Goal: Task Accomplishment & Management: Use online tool/utility

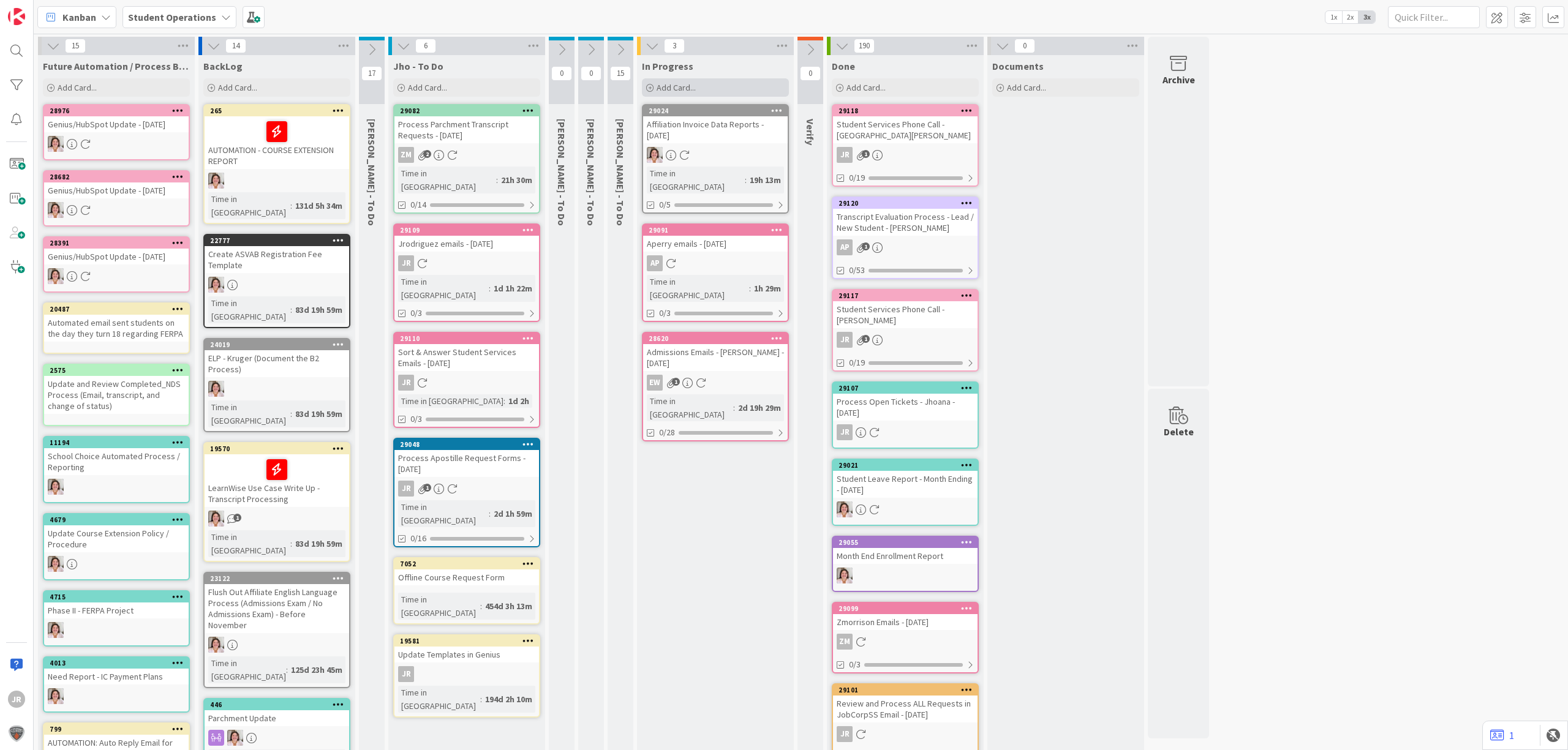
click at [754, 91] on div "Add Card..." at bounding box center [715, 87] width 147 height 18
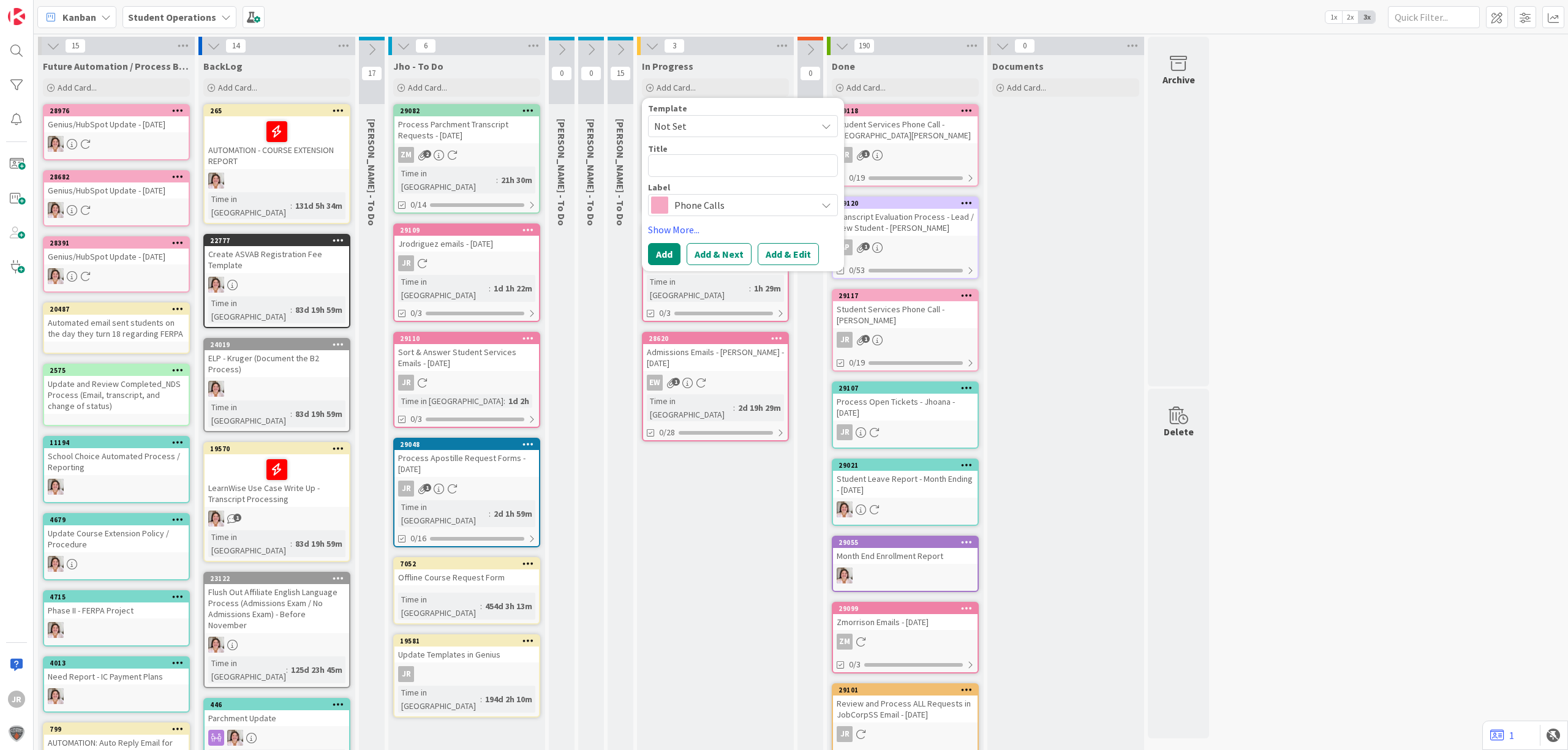
click at [750, 115] on span "Not Set" at bounding box center [743, 126] width 190 height 22
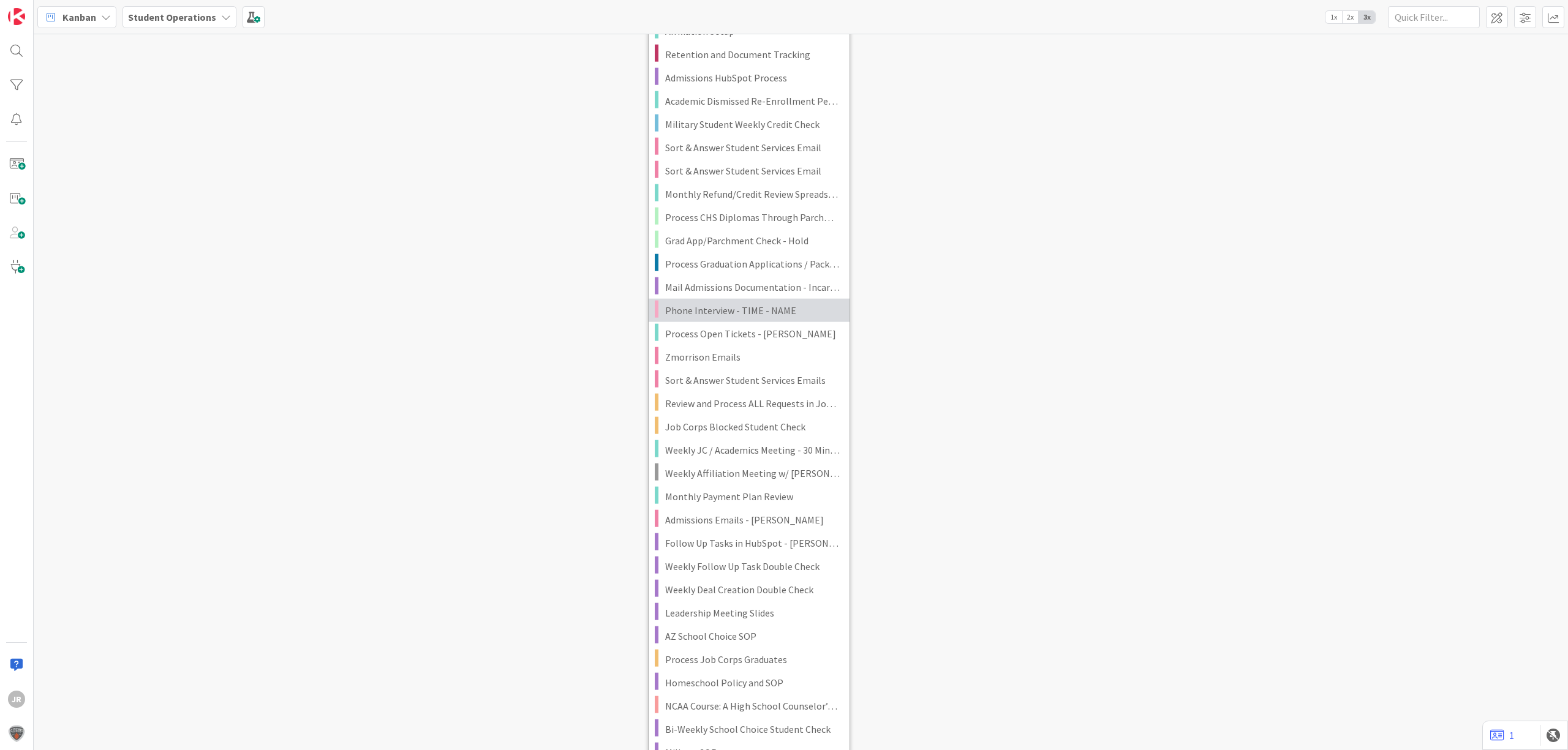
scroll to position [2122, 0]
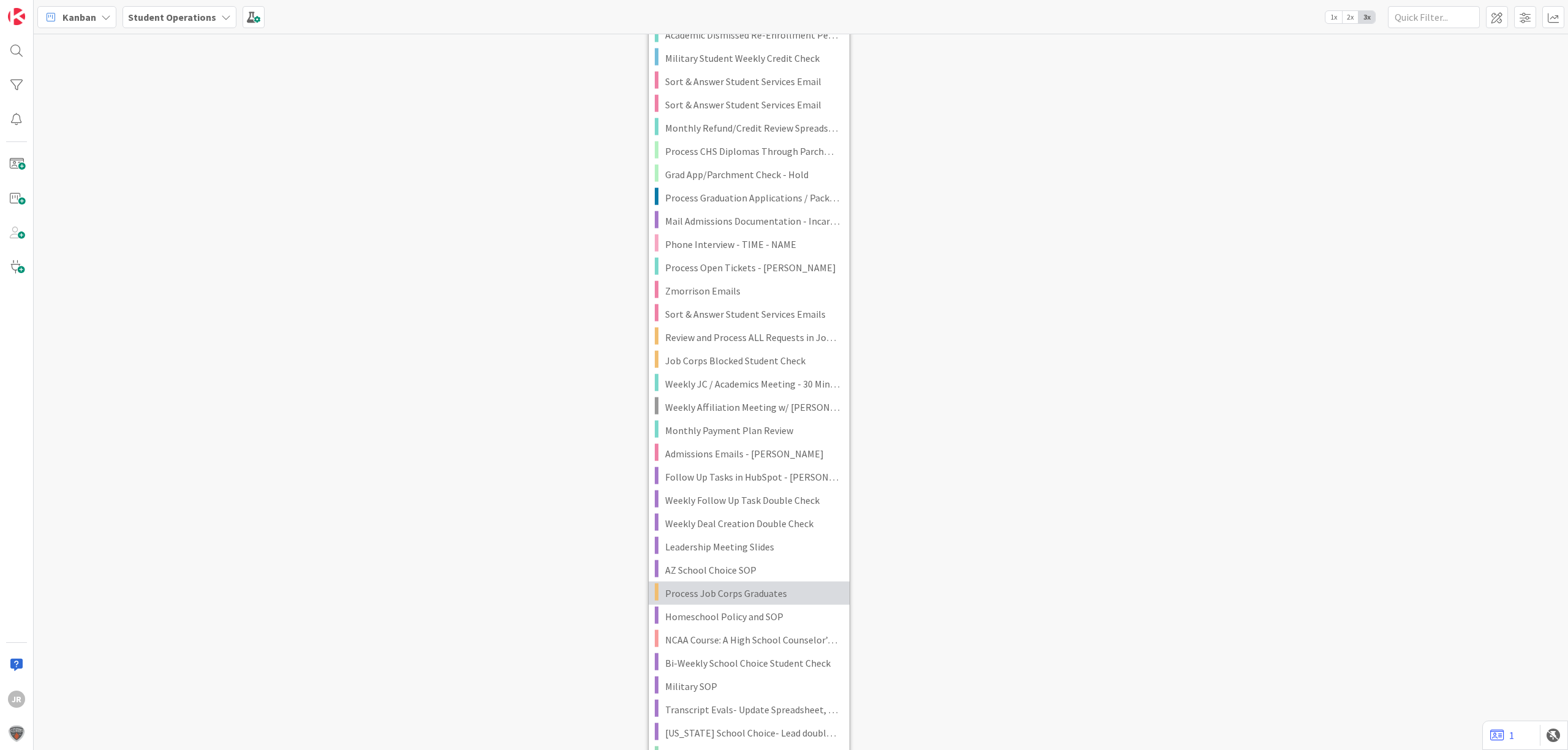
click at [758, 592] on span "Process Job Corps Graduates" at bounding box center [752, 594] width 175 height 16
type textarea "x"
type textarea "Process Job Corps Graduates"
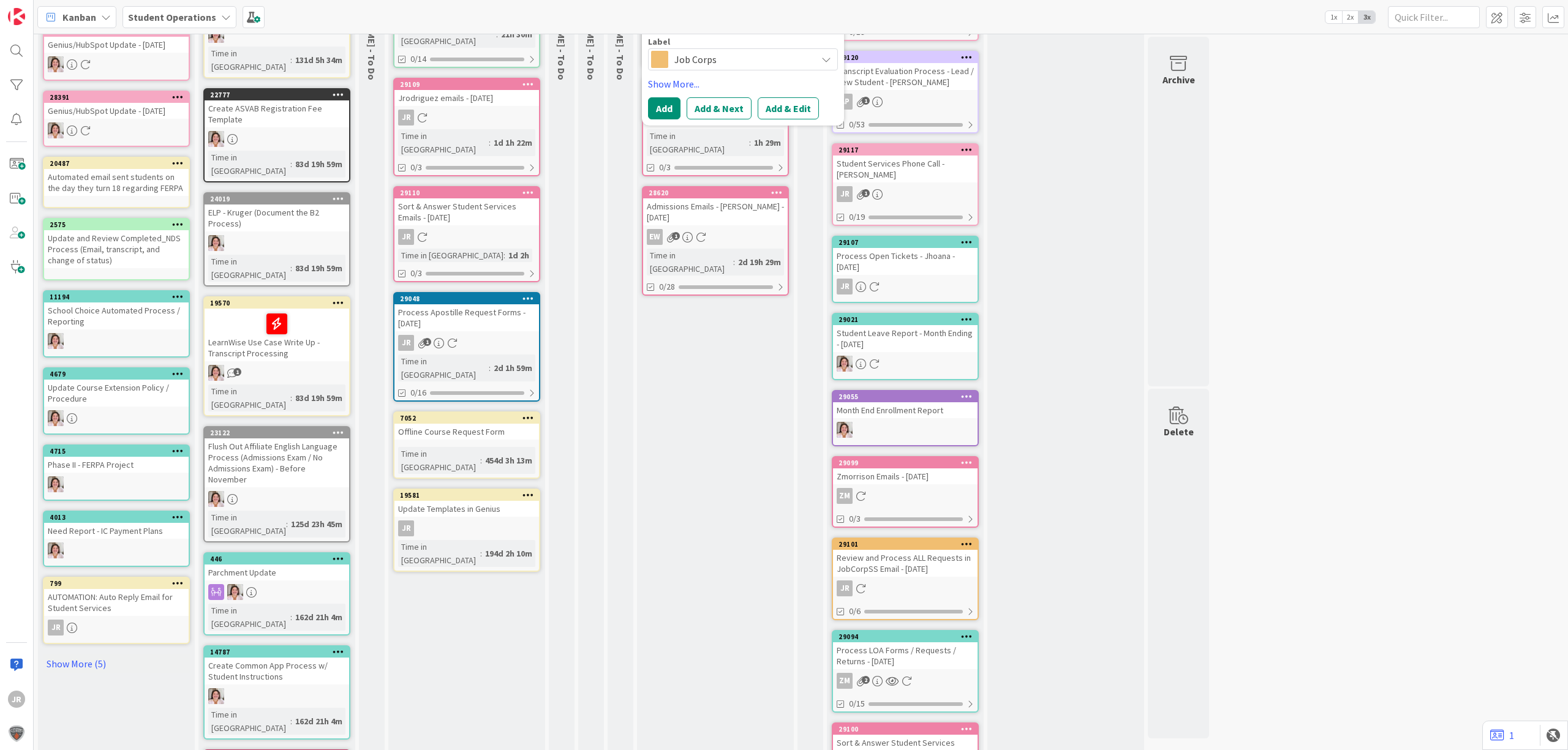
scroll to position [0, 0]
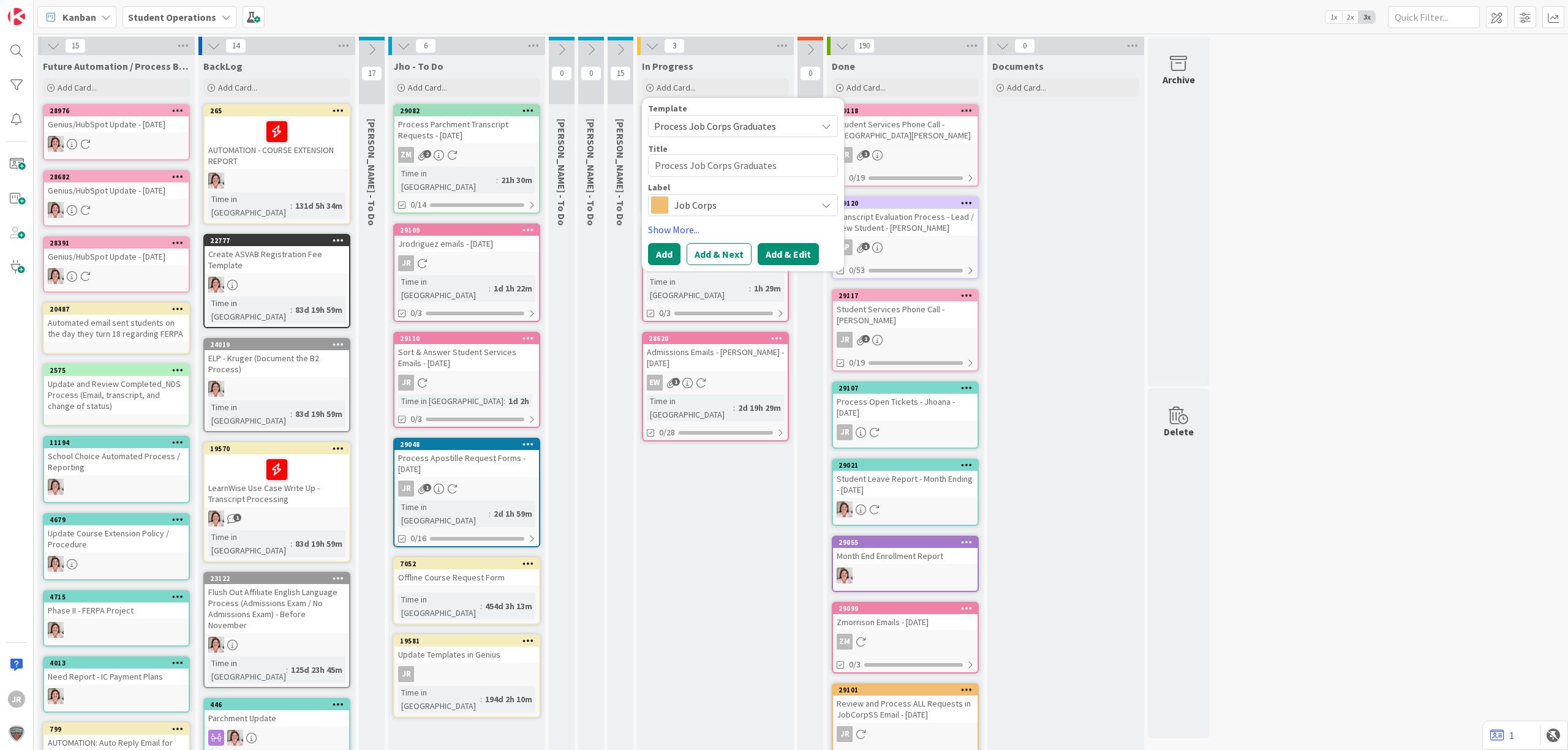
click at [785, 256] on button "Add & Edit" at bounding box center [788, 254] width 62 height 22
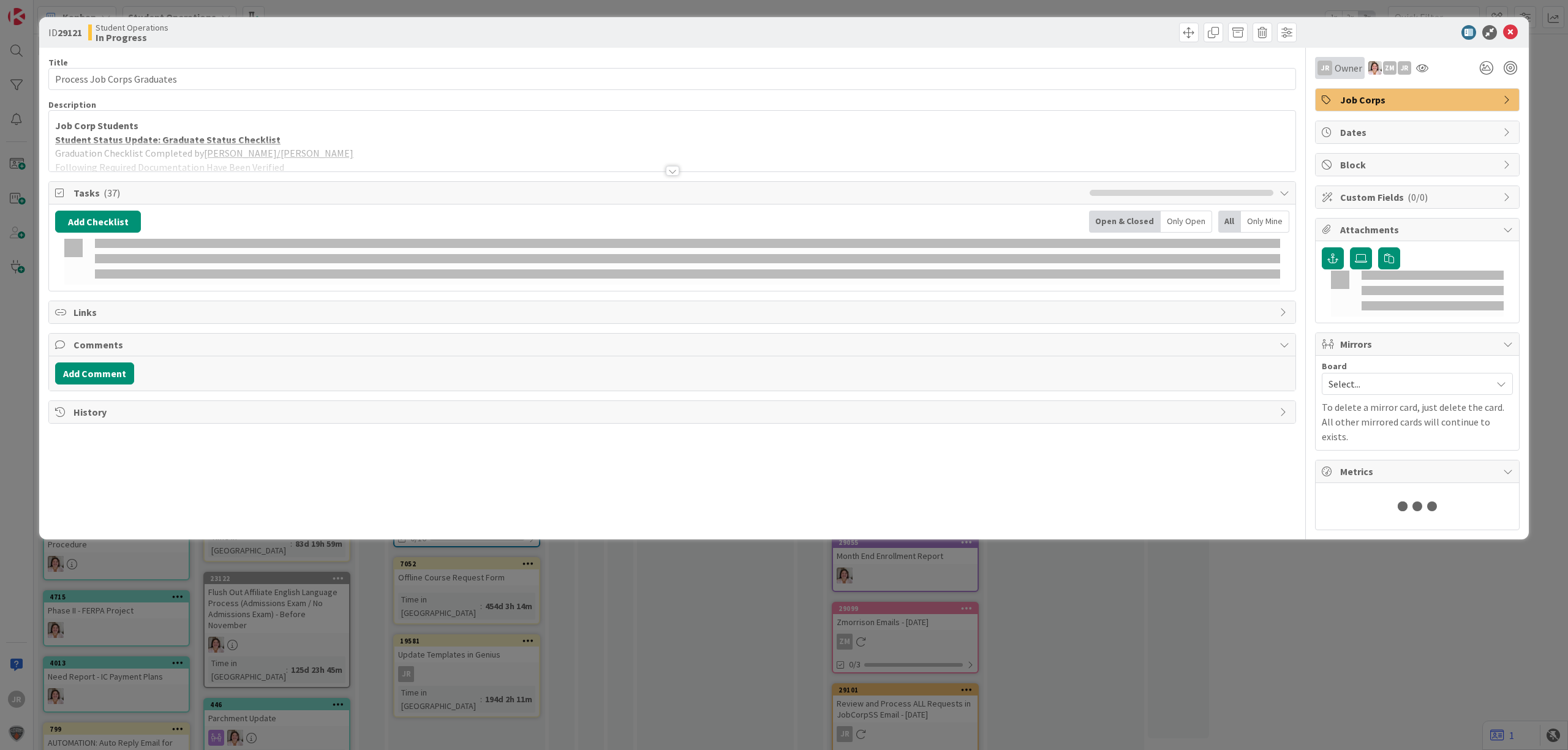
click at [1336, 72] on span "Owner" at bounding box center [1348, 68] width 28 height 15
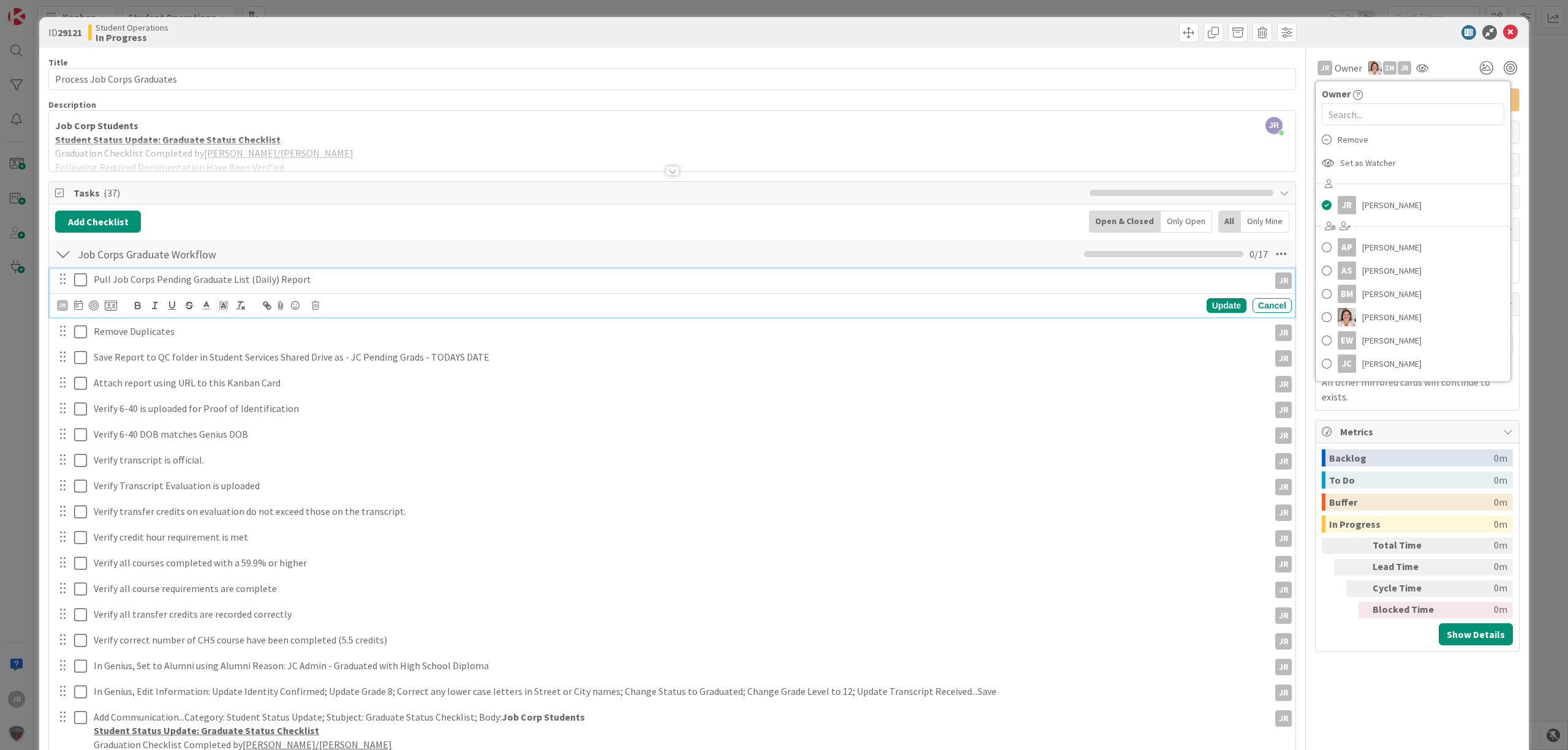
click at [85, 275] on icon at bounding box center [80, 280] width 13 height 15
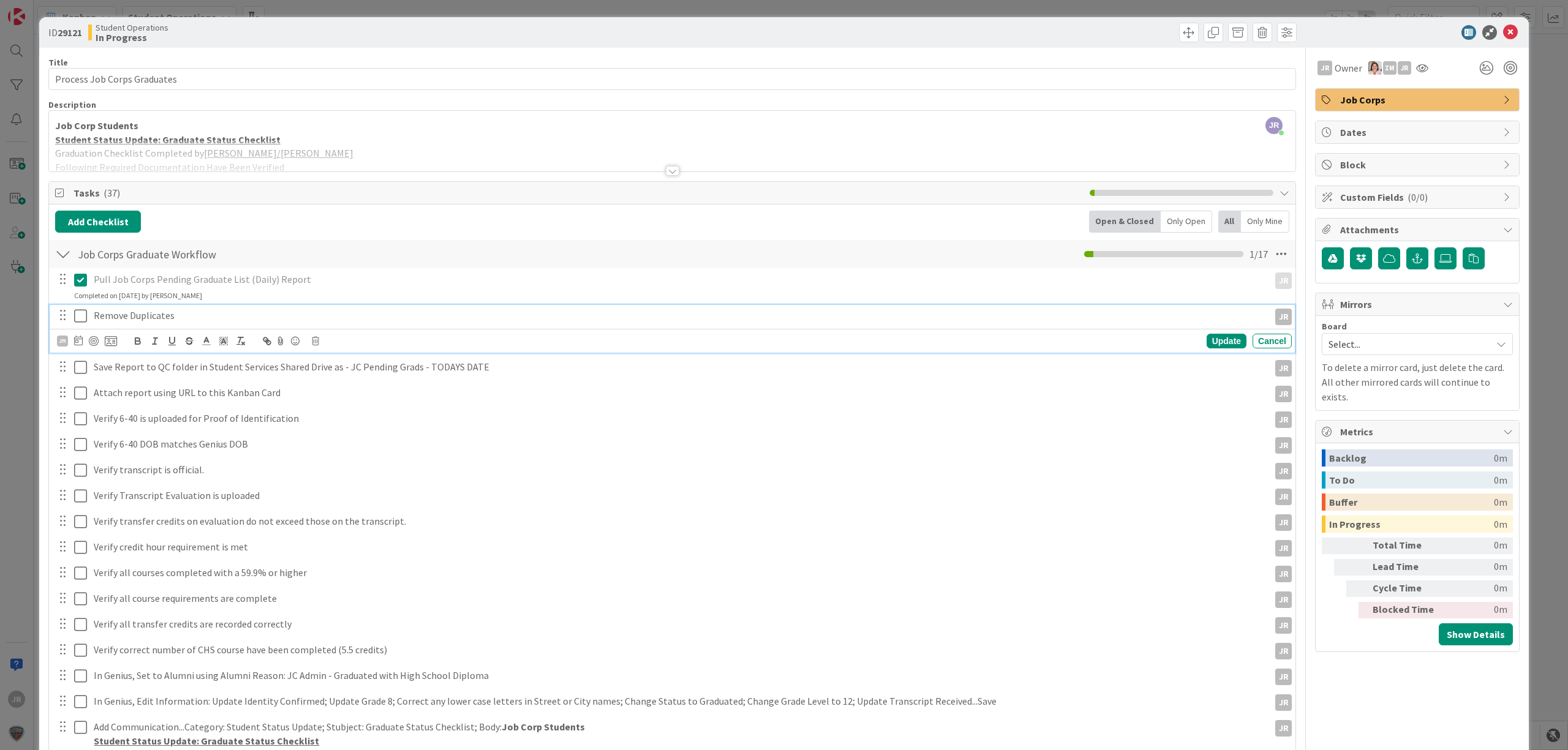
click at [81, 317] on icon at bounding box center [80, 316] width 13 height 15
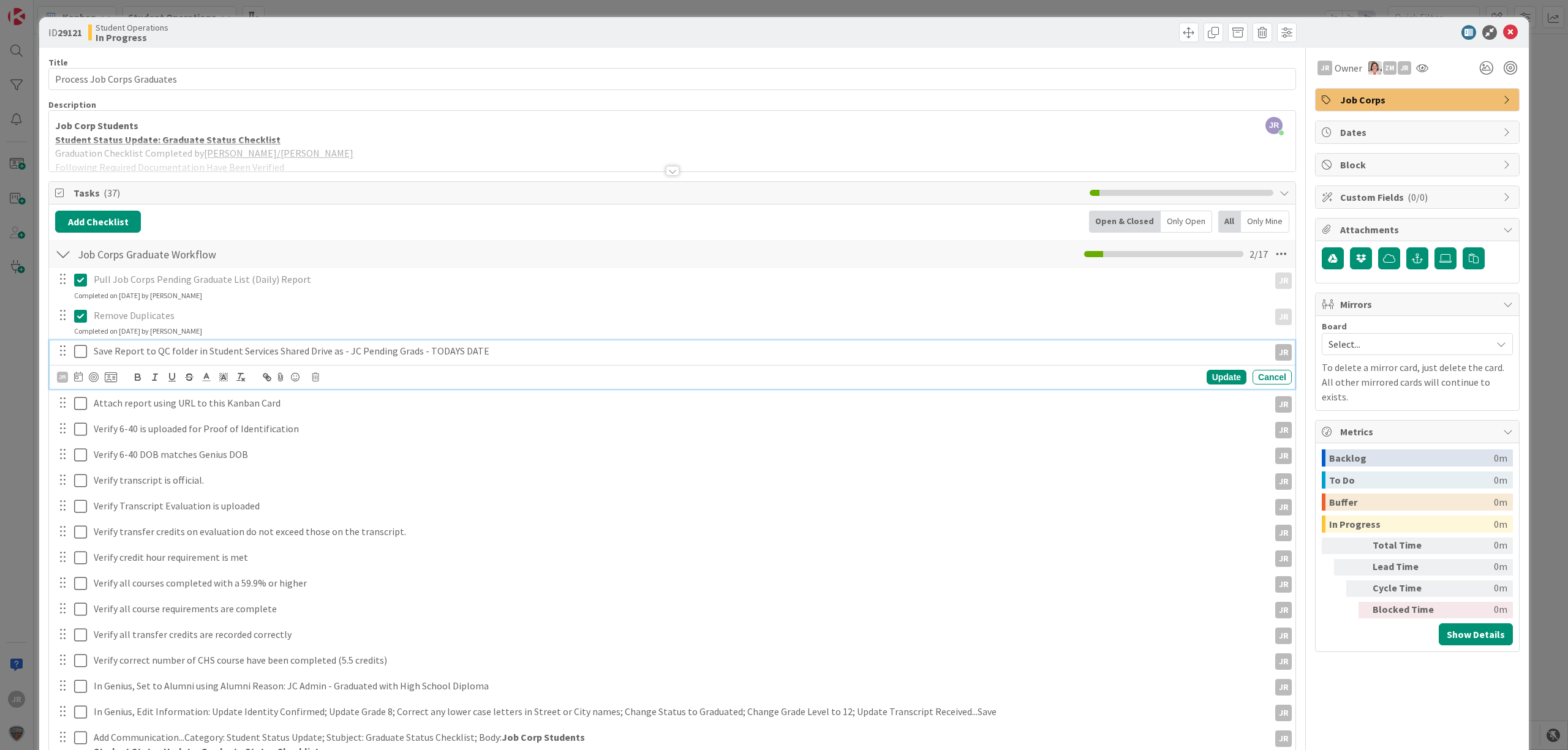
click at [81, 355] on icon at bounding box center [80, 352] width 13 height 15
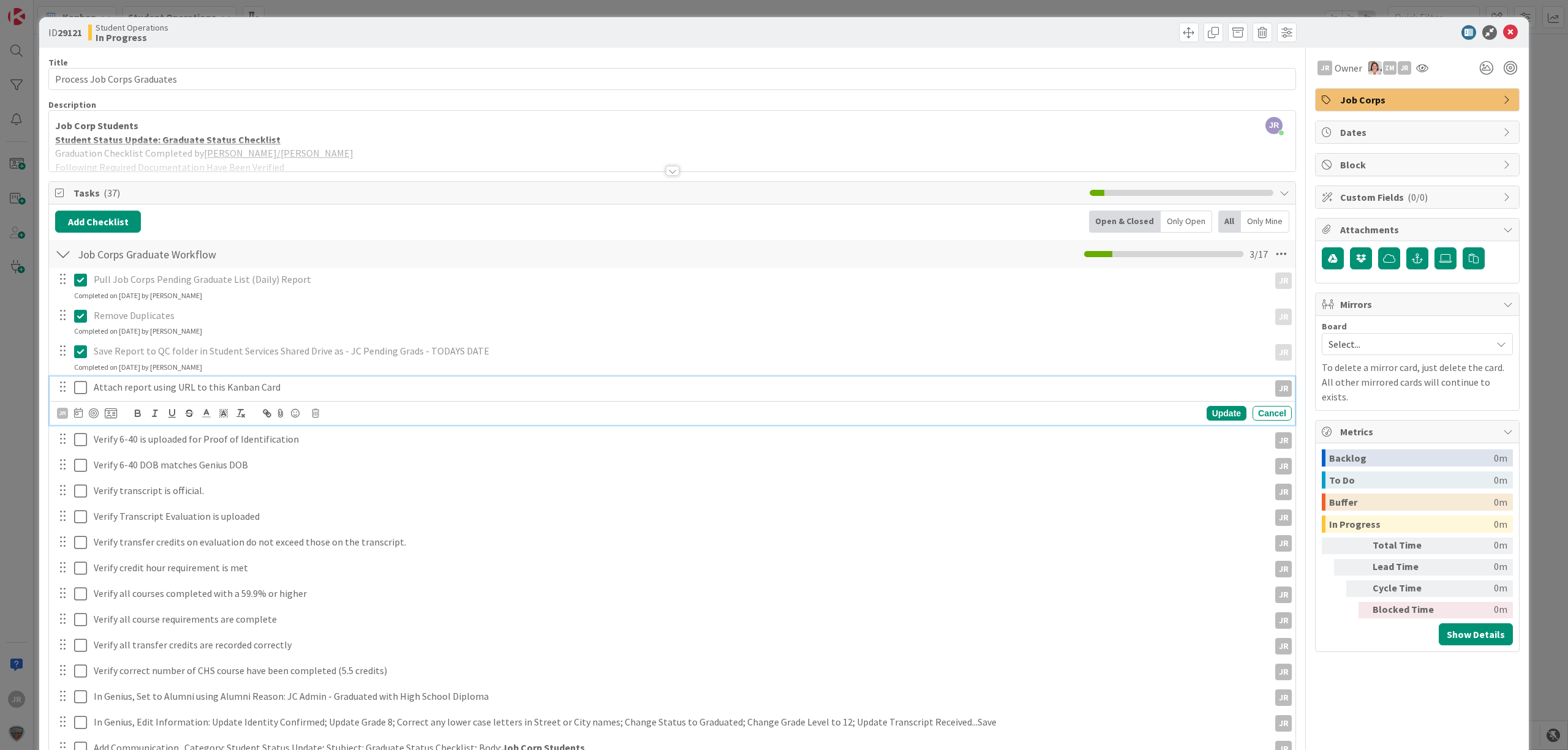
click at [82, 383] on icon at bounding box center [80, 388] width 13 height 15
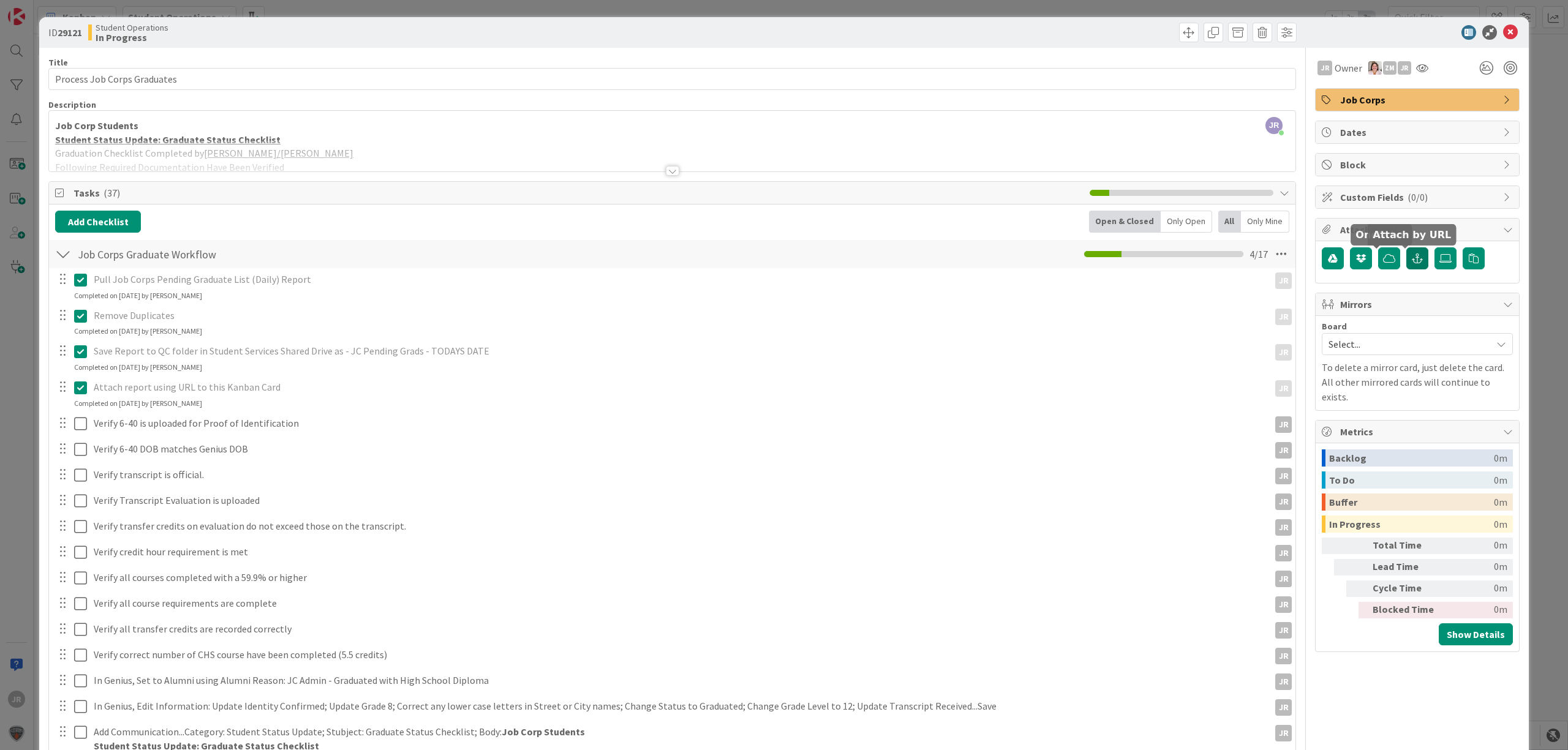
click at [1412, 260] on icon "button" at bounding box center [1417, 258] width 11 height 9
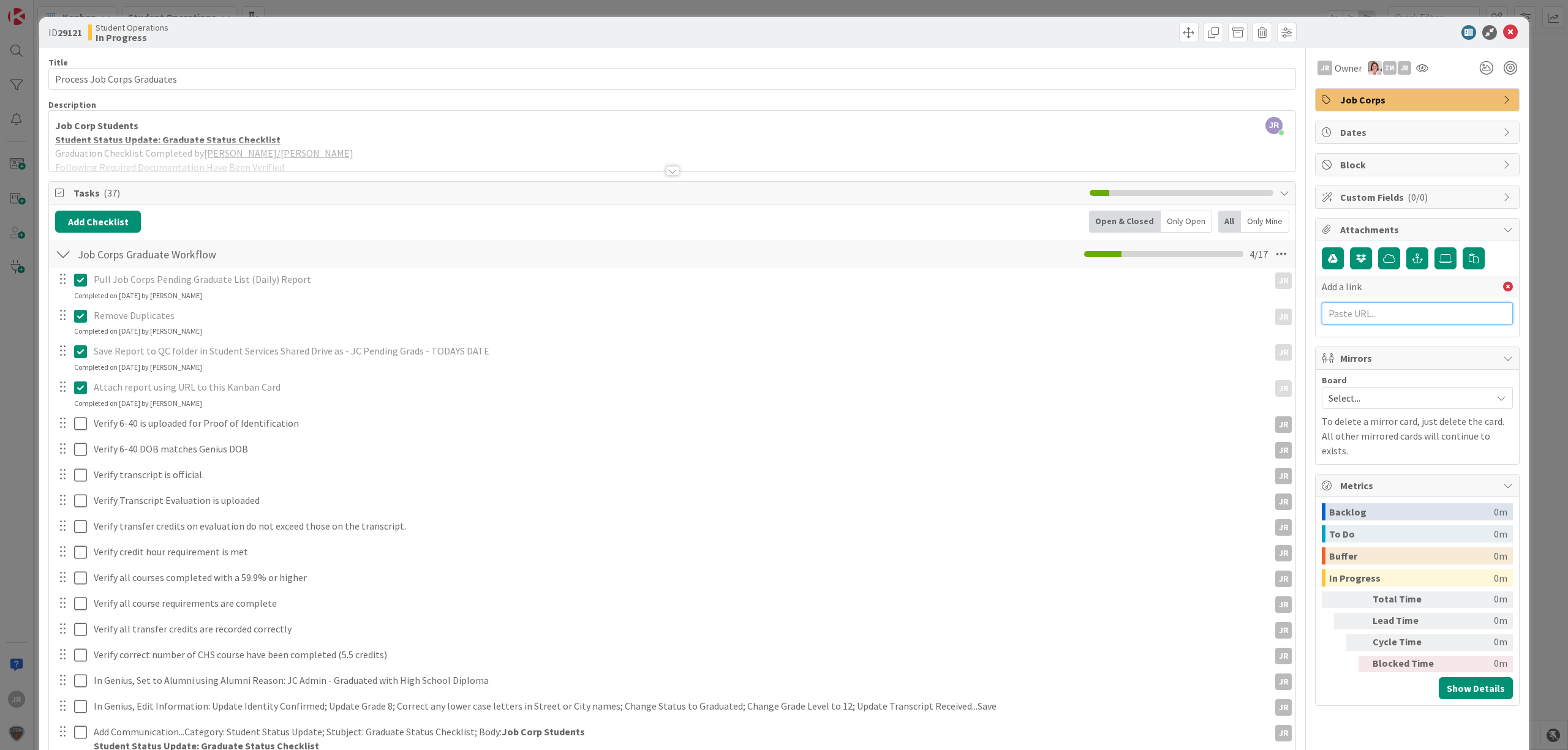
paste input "[URL][DOMAIN_NAME]"
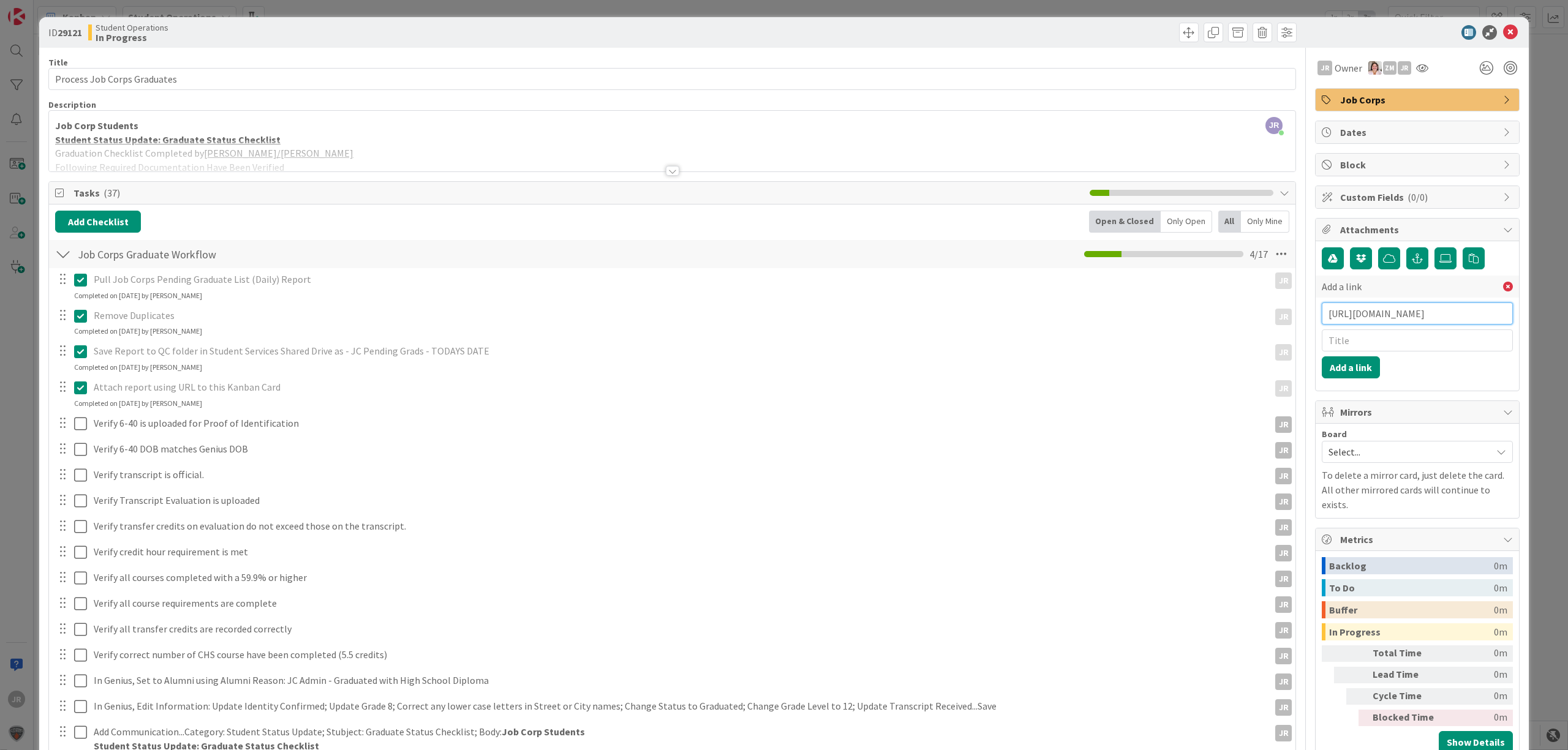
scroll to position [0, 375]
type input "[URL][DOMAIN_NAME]"
click at [1362, 343] on input "text" at bounding box center [1417, 340] width 191 height 22
type input "JC Pending Grads [DATE]"
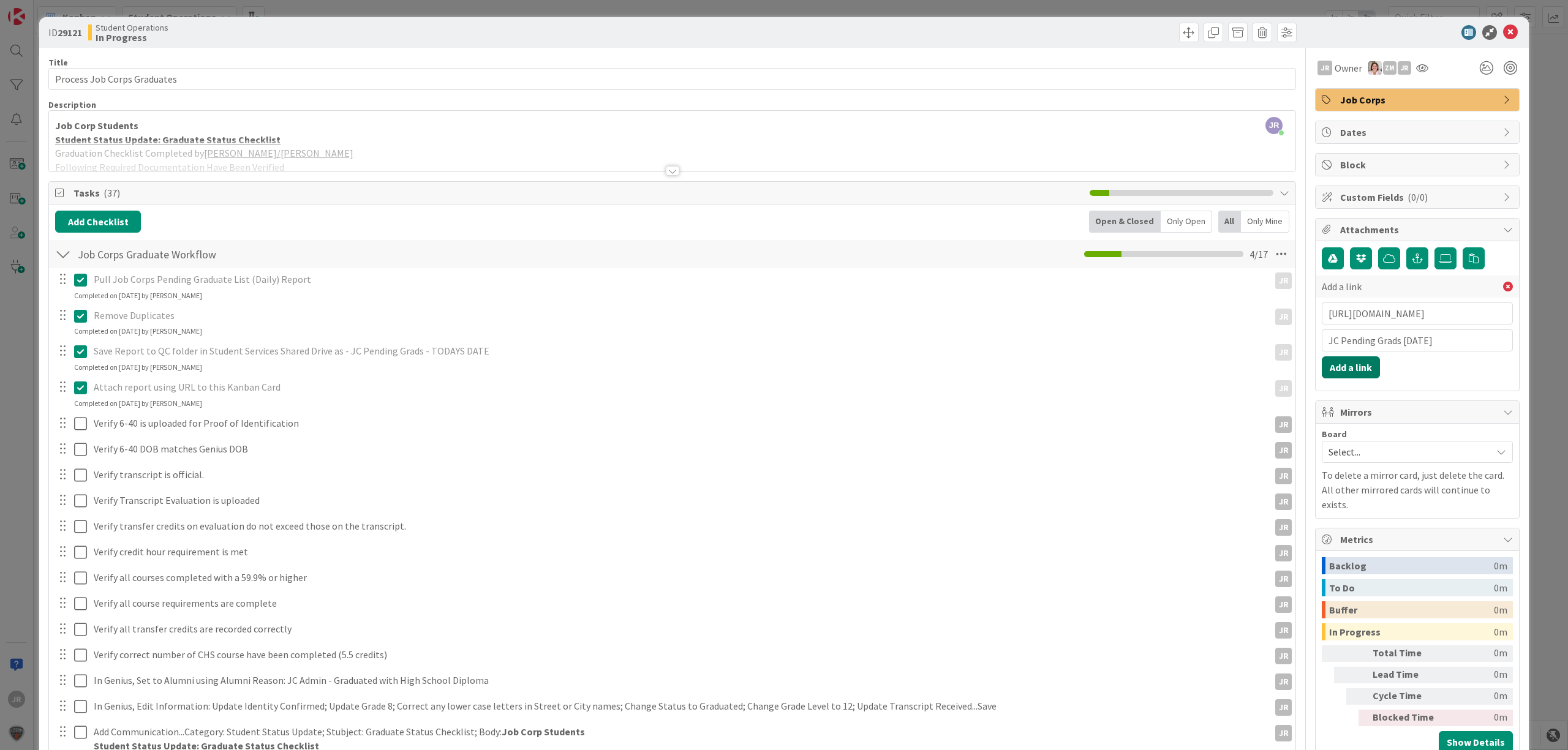
click button "Add a link" at bounding box center [1351, 367] width 58 height 22
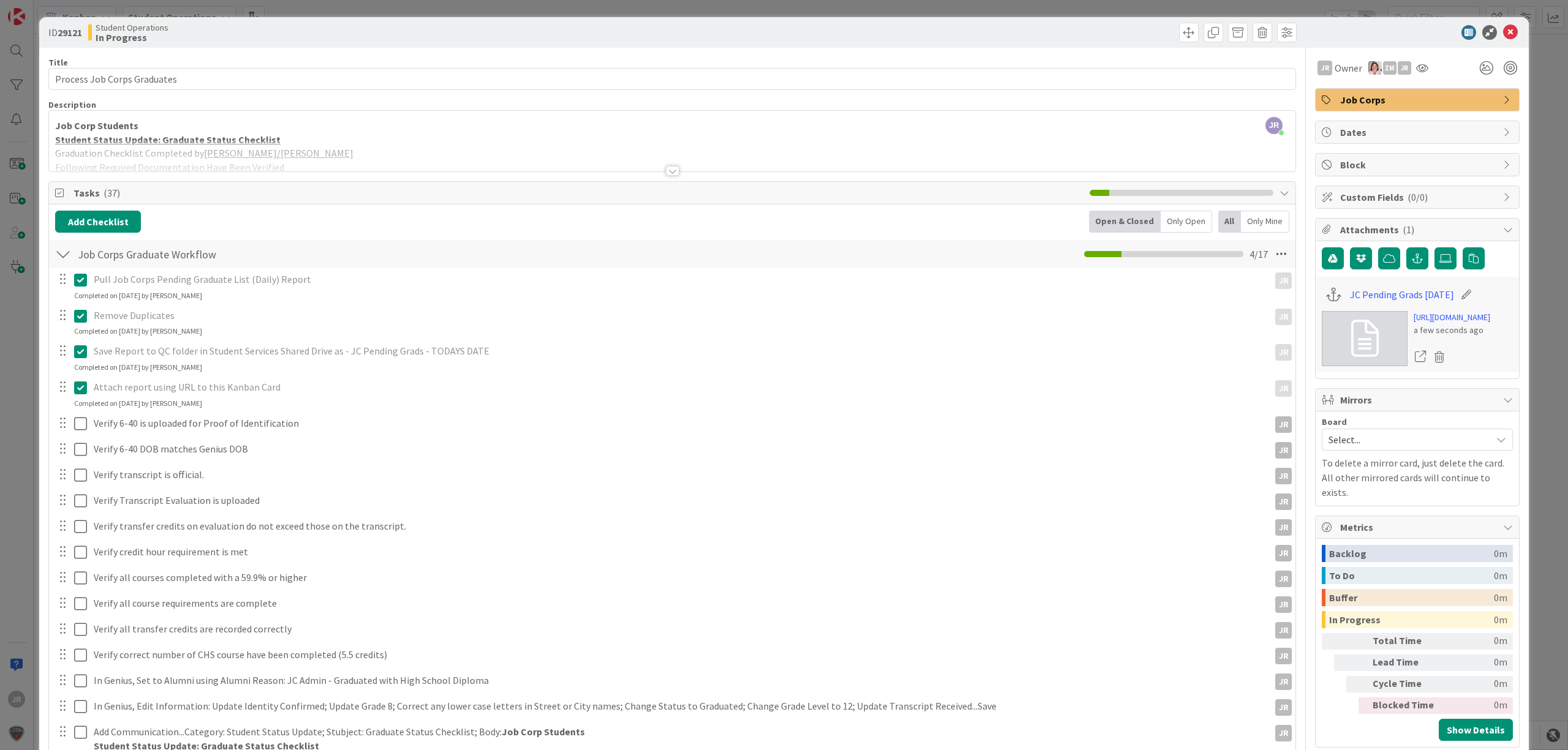
click at [642, 9] on div "ID 29121 Student Operations In Progress Title 28 / 128 Process Job Corps Gradua…" at bounding box center [784, 375] width 1568 height 750
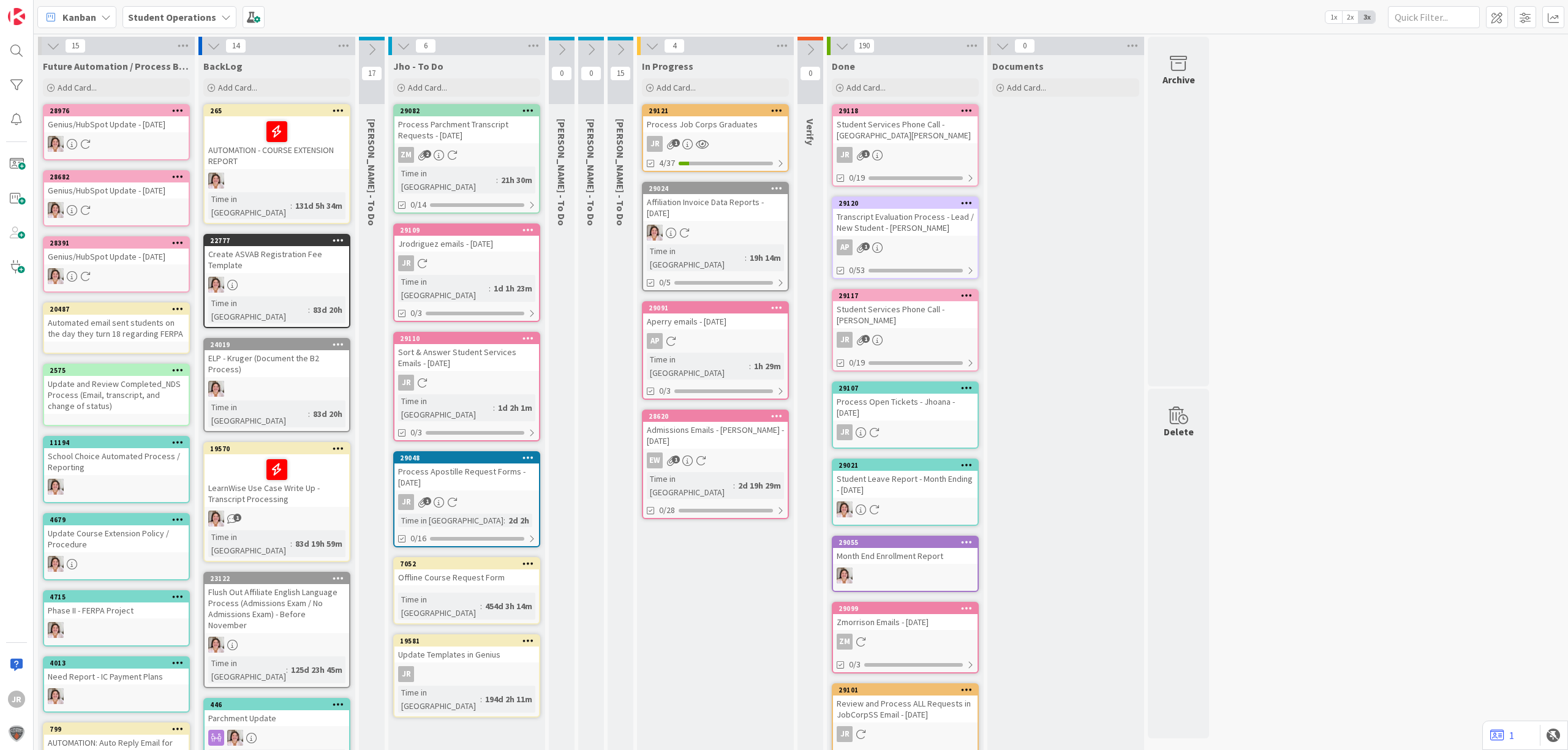
click at [738, 125] on div "Process Job Corps Graduates" at bounding box center [716, 124] width 145 height 16
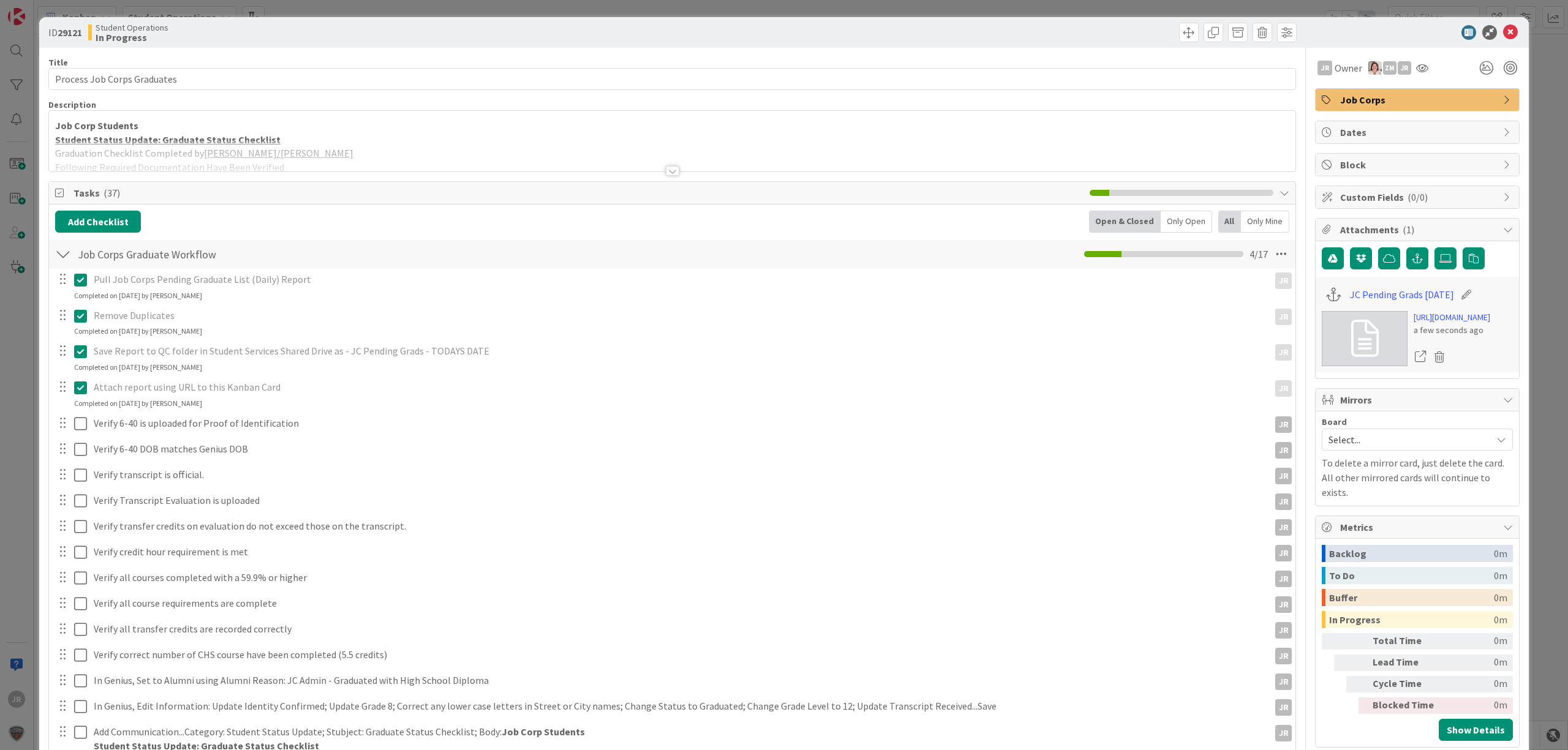
click at [800, 6] on div "ID 29121 Student Operations In Progress Title 28 / 128 Process Job Corps Gradua…" at bounding box center [784, 375] width 1568 height 750
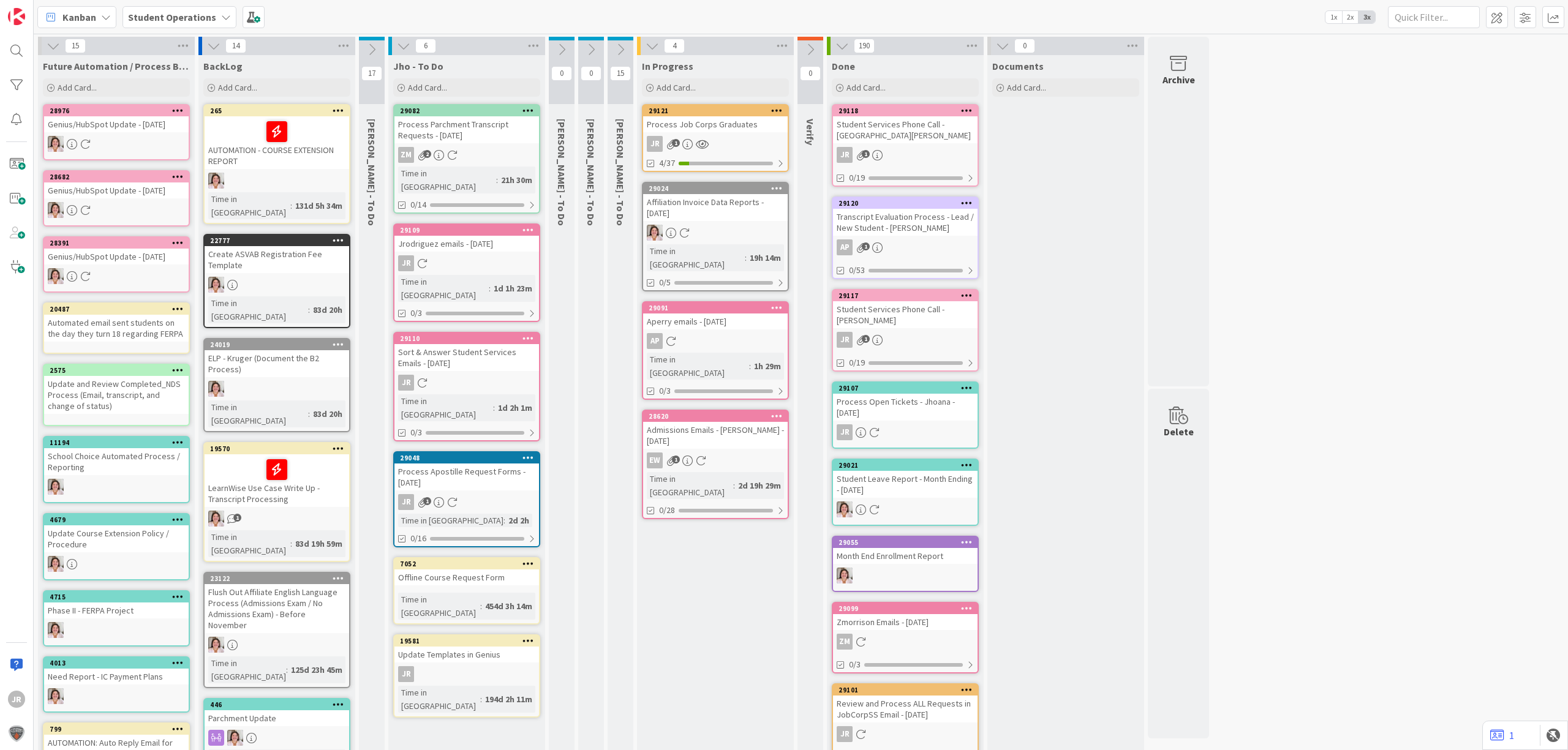
click at [769, 131] on div "Process Job Corps Graduates" at bounding box center [716, 124] width 145 height 16
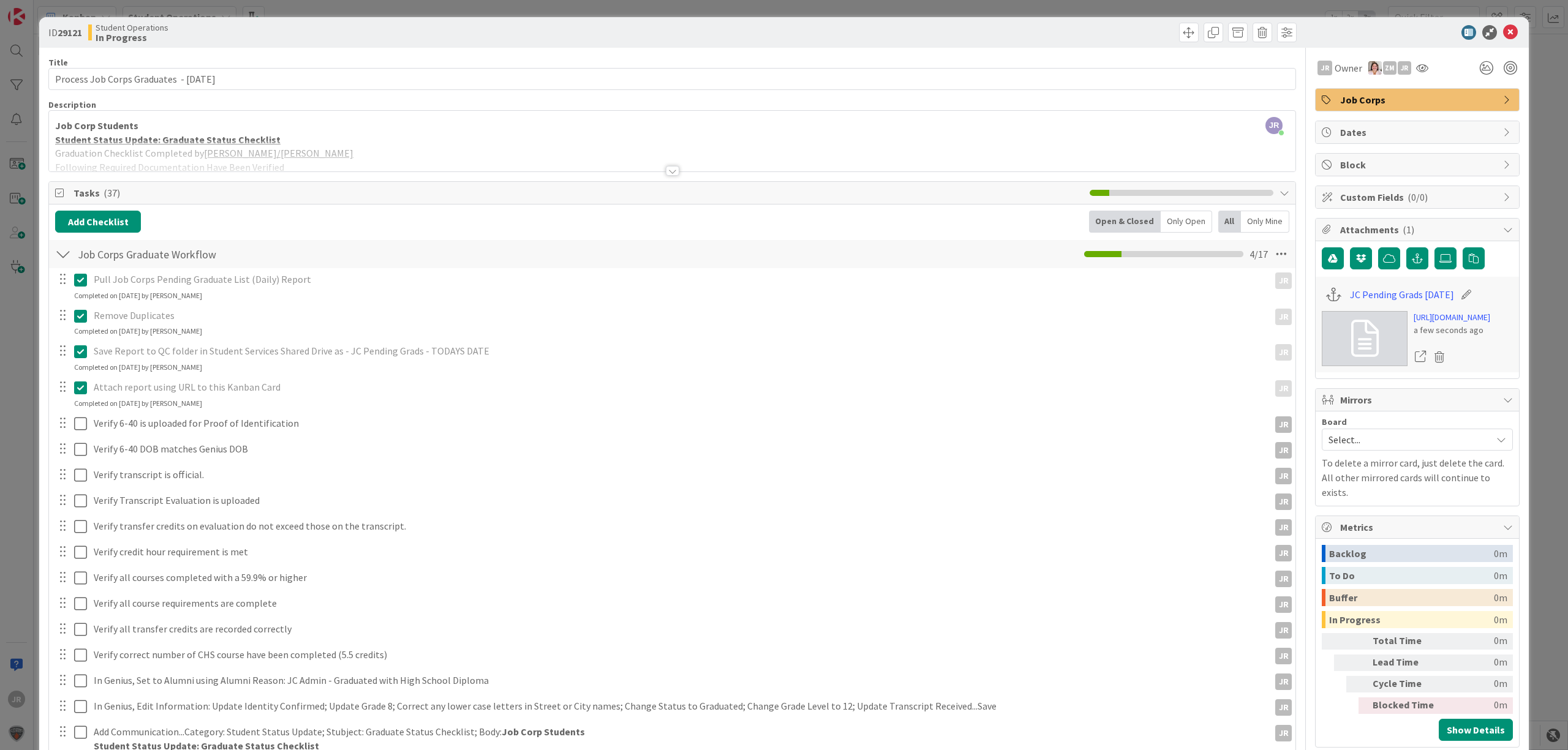
type input "Process Job Corps Graduates - [DATE]"
click at [586, 6] on div "ID 29121 Student Operations In Progress Title 38 / 128 Process Job Corps Gradua…" at bounding box center [784, 375] width 1568 height 750
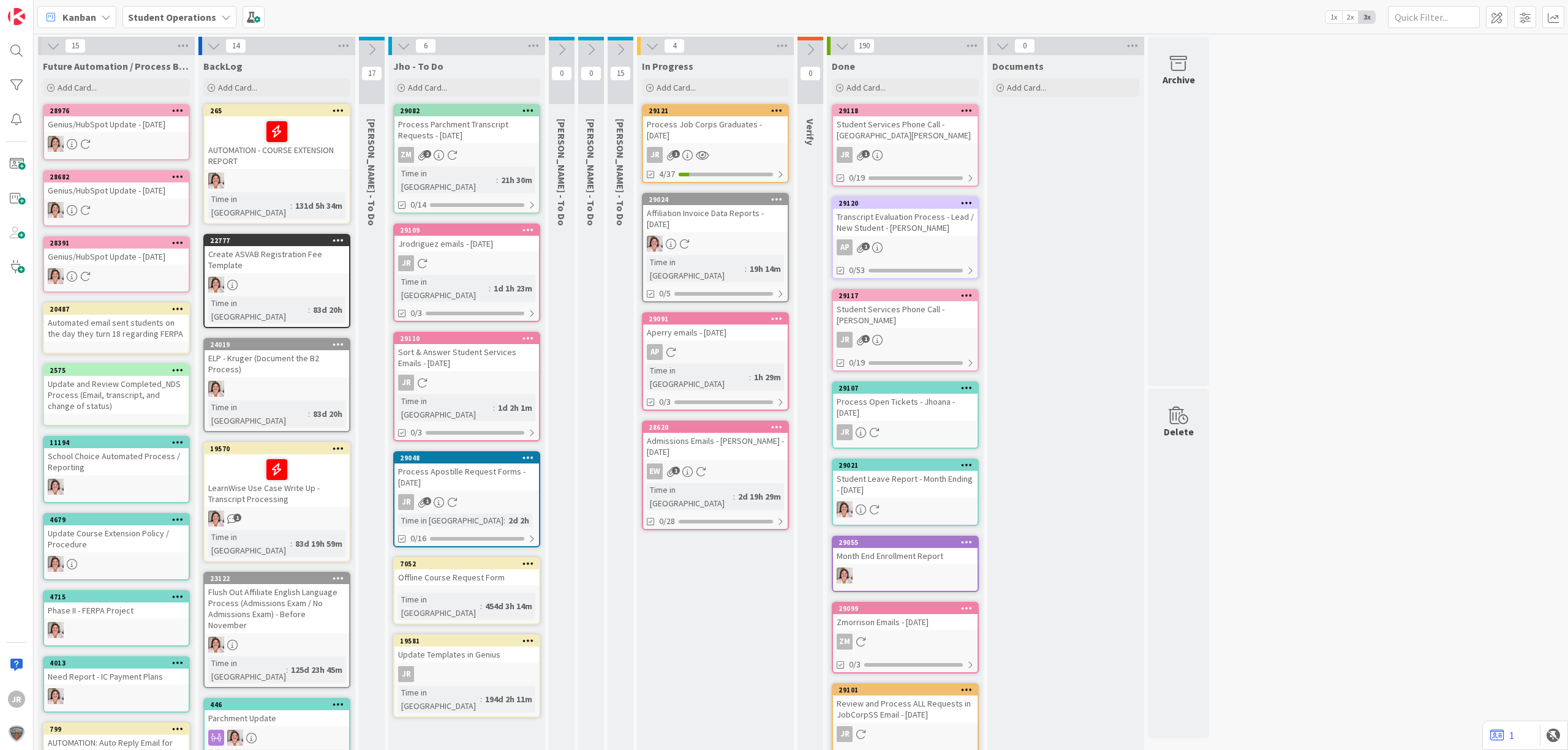
click at [728, 120] on div "Process Job Corps Graduates - [DATE]" at bounding box center [716, 130] width 145 height 27
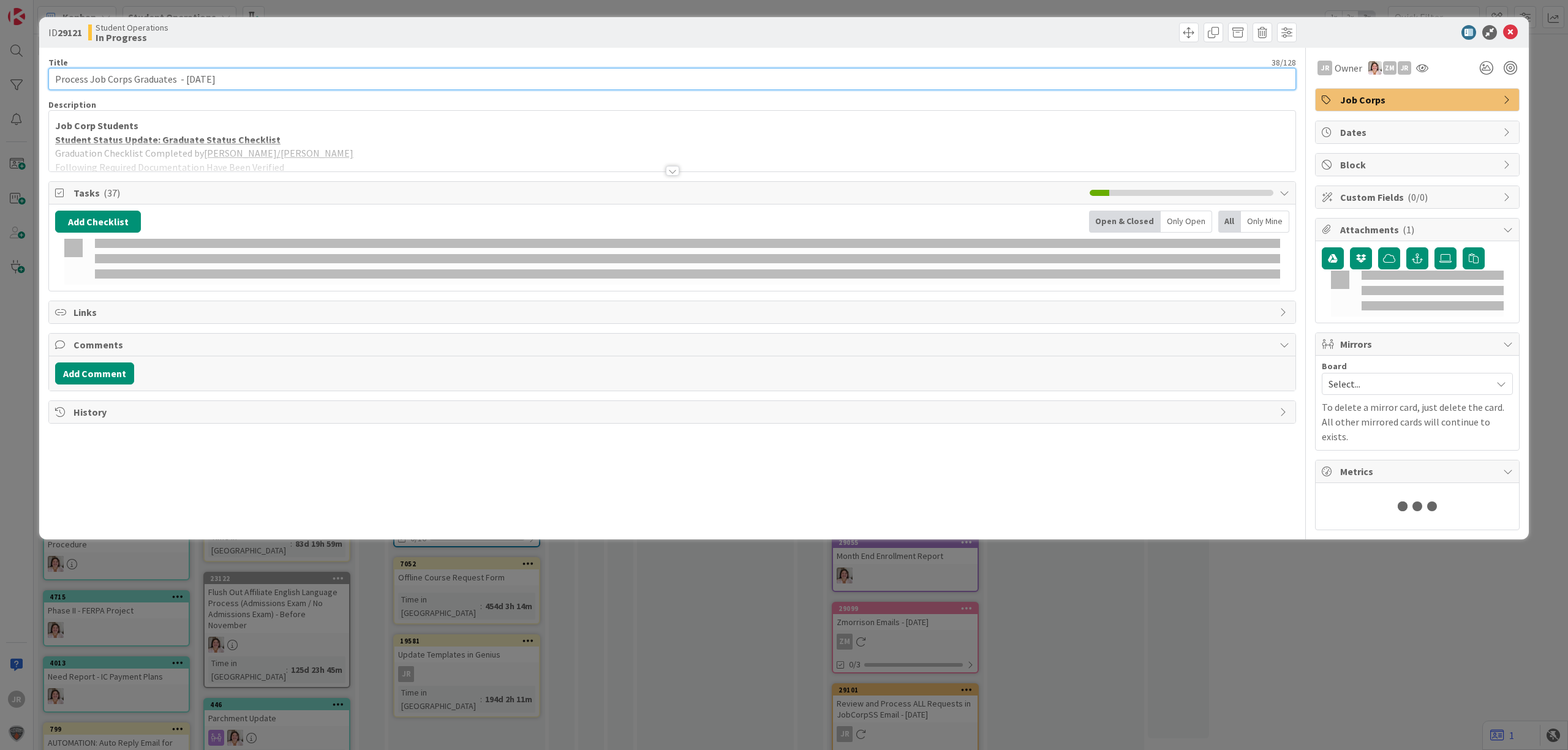
click at [222, 76] on input "Process Job Corps Graduates - [DATE]" at bounding box center [672, 78] width 1247 height 22
click at [200, 79] on input "Process Job Corps Graduates - [DATE]" at bounding box center [672, 78] width 1247 height 22
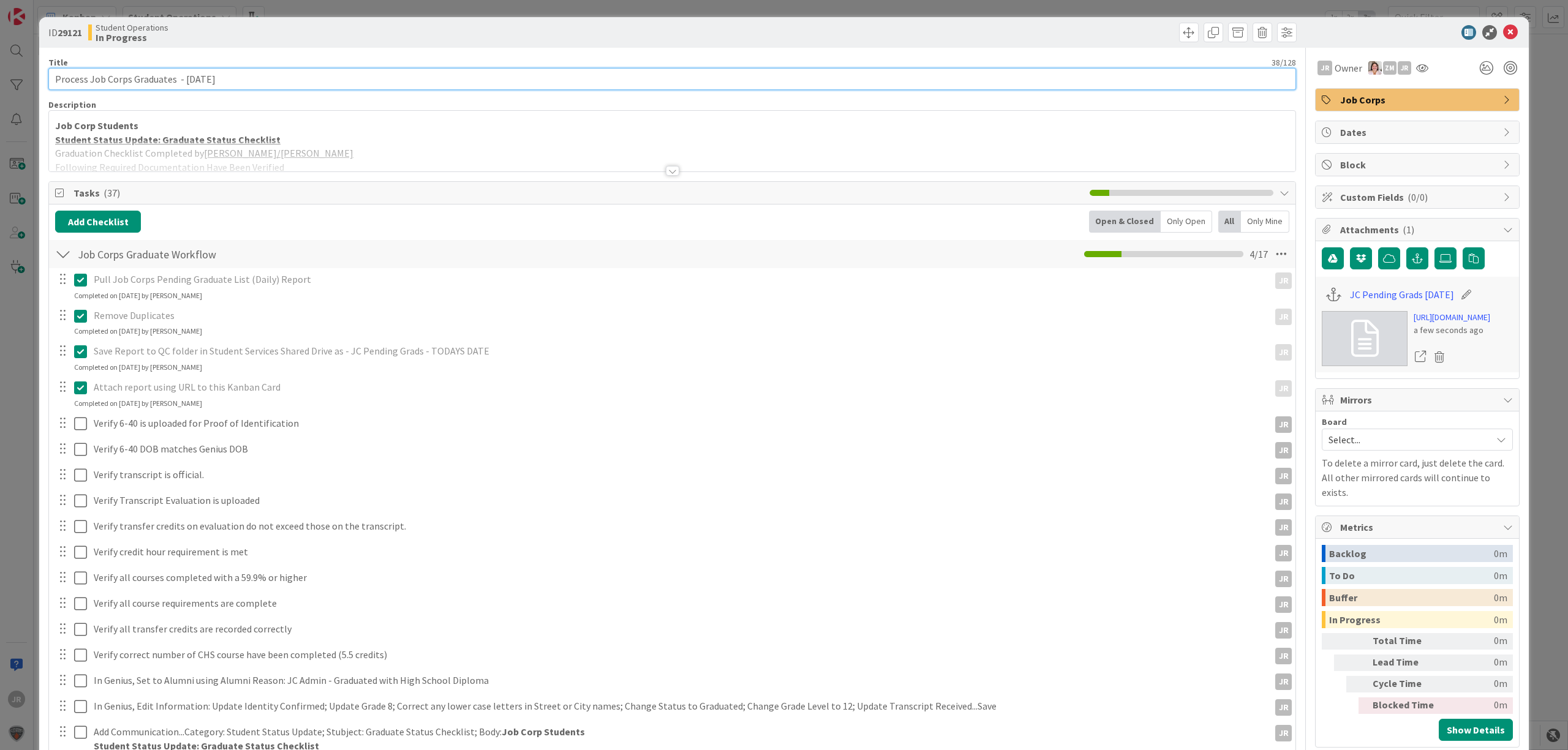
click at [197, 81] on input "Process Job Corps Graduates - [DATE]" at bounding box center [672, 78] width 1247 height 22
type input "Process Job Corps Graduates - [DATE]"
click at [434, 0] on div "ID 29121 Student Operations In Progress Title 41 / 128 Process Job Corps Gradua…" at bounding box center [784, 375] width 1568 height 750
